Goal: Information Seeking & Learning: Find specific fact

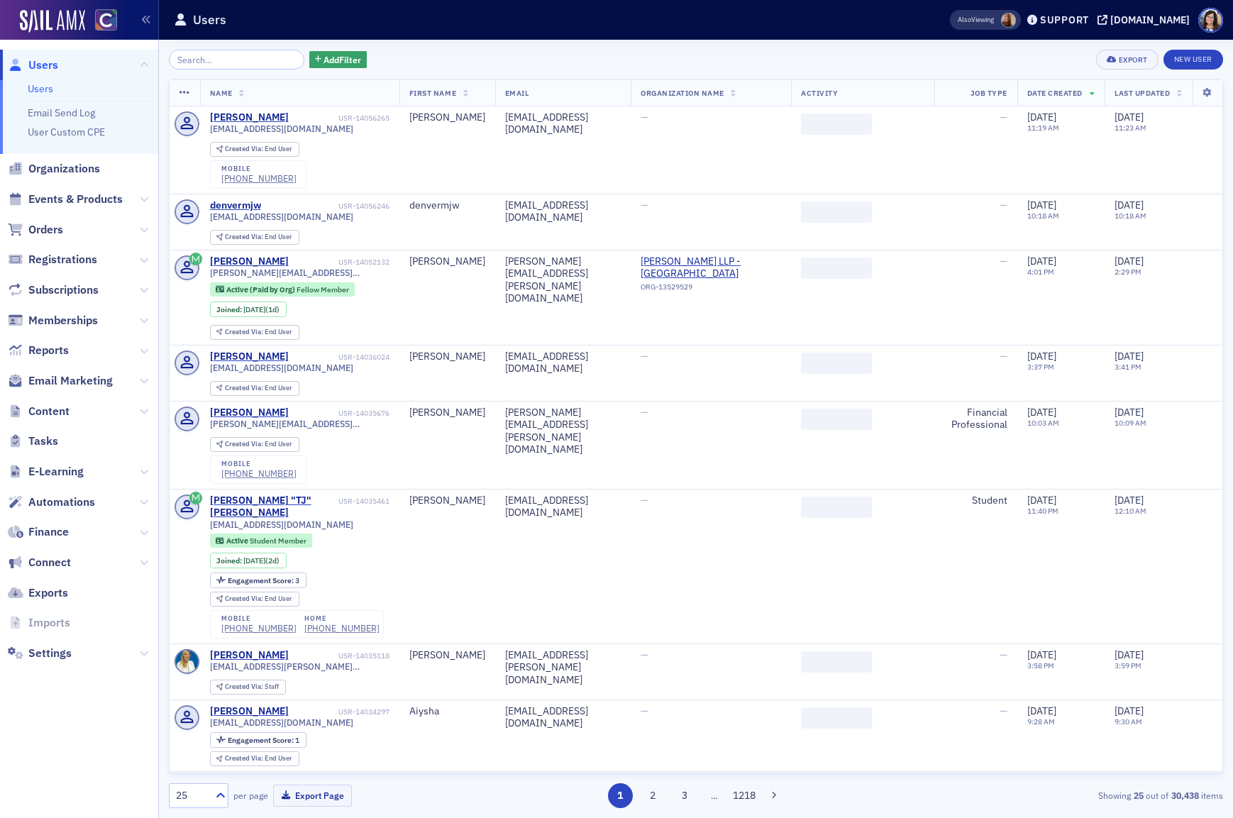
click at [204, 60] on input "search" at bounding box center [237, 60] width 136 height 20
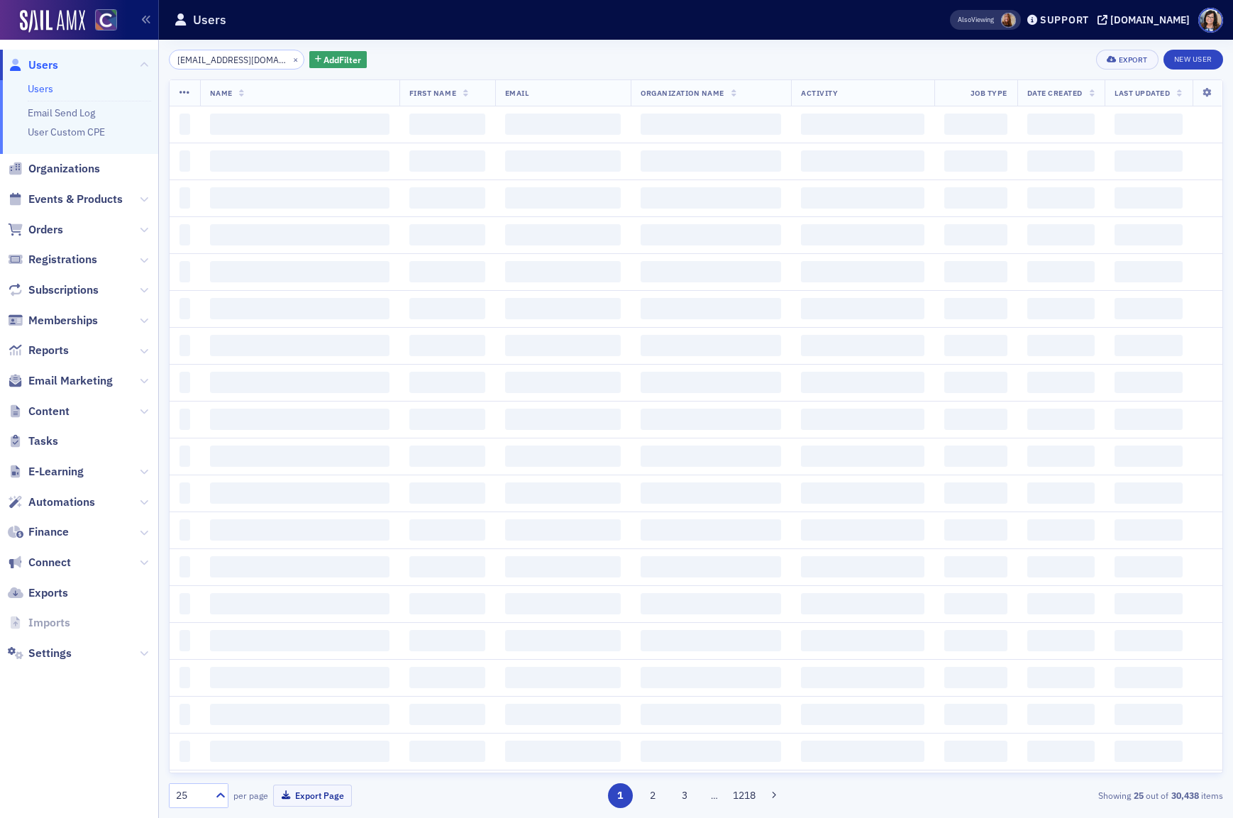
type input "[EMAIL_ADDRESS][DOMAIN_NAME]"
